Goal: Transaction & Acquisition: Subscribe to service/newsletter

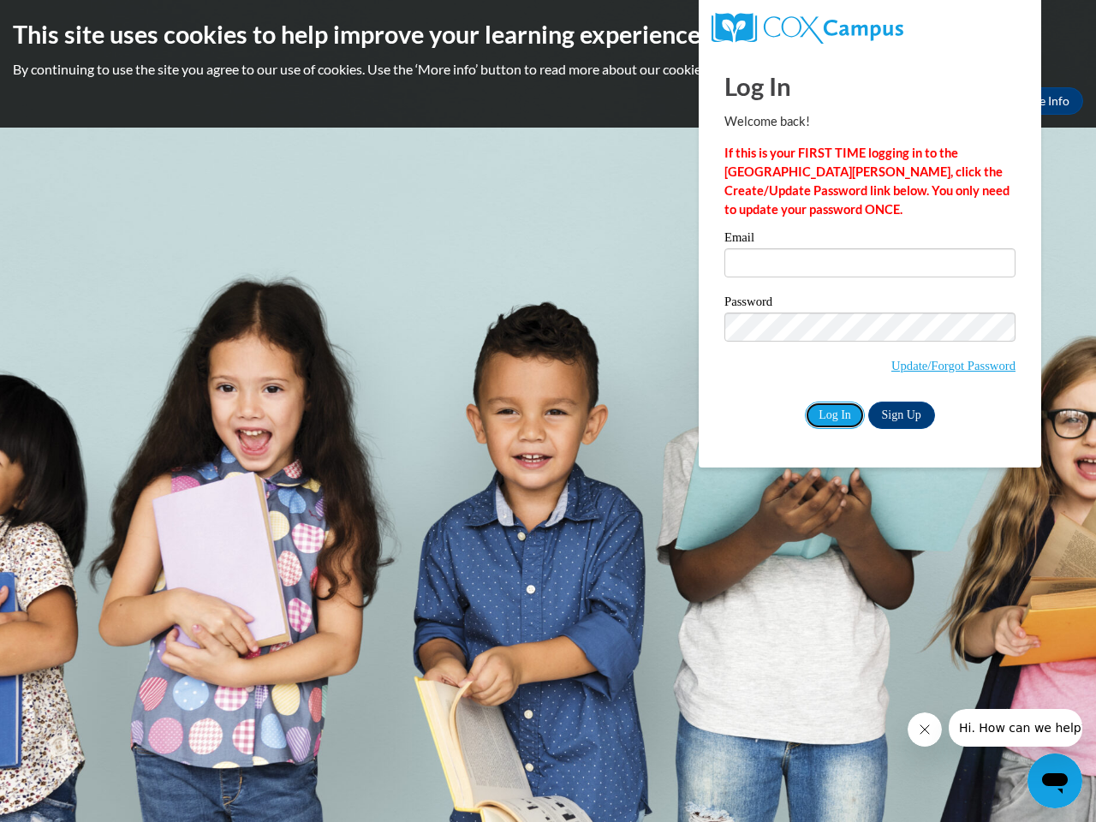
click at [834, 414] on input "Log In" at bounding box center [835, 415] width 60 height 27
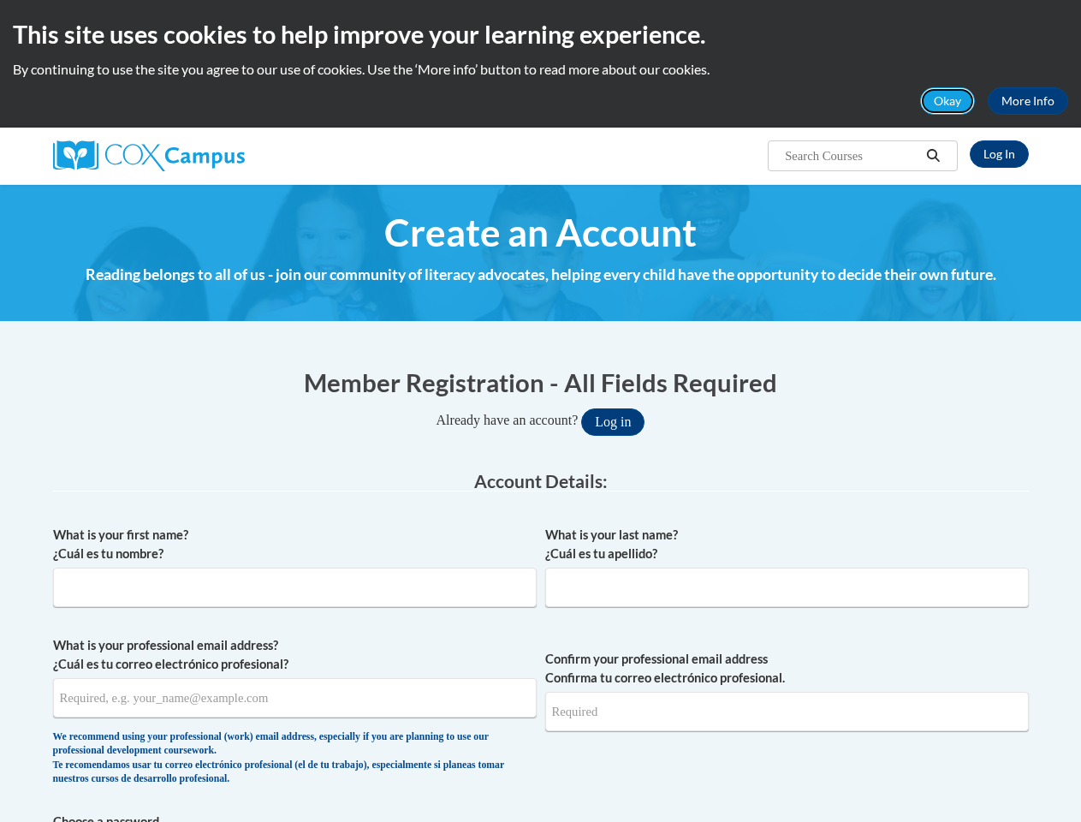
click at [949, 101] on button "Okay" at bounding box center [947, 100] width 55 height 27
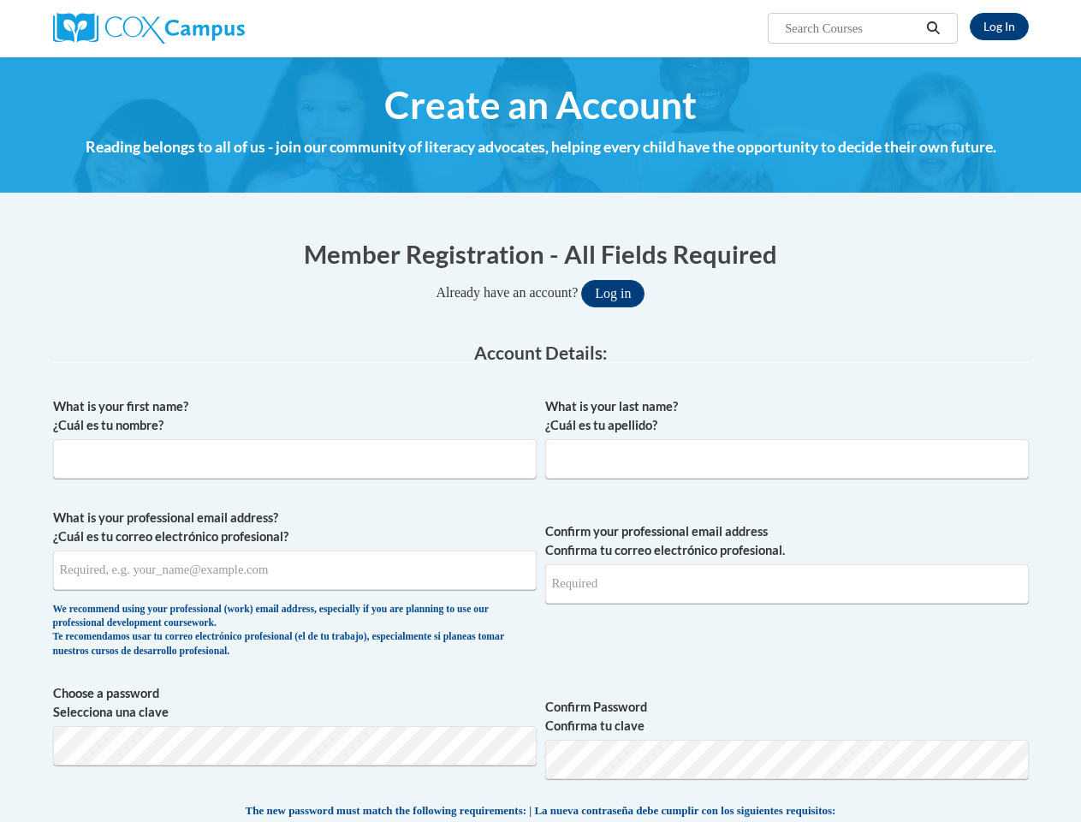
click at [934, 156] on h4 "Reading belongs to all of us - join our community of literacy advocates, helpin…" at bounding box center [541, 147] width 976 height 22
click at [295, 573] on input "What is your professional email address? ¿Cuál es tu correo electrónico profesi…" at bounding box center [295, 570] width 484 height 39
click at [787, 573] on input "Confirm your professional email address Confirma tu correo electrónico profesio…" at bounding box center [787, 583] width 484 height 39
click at [541, 715] on span "Choose a password Selecciona una clave Confirm Password Confirma tu clave" at bounding box center [541, 738] width 976 height 109
click at [541, 817] on span "The new password must match the following requirements: | La nueva contraseña d…" at bounding box center [541, 810] width 591 height 15
